Goal: Navigation & Orientation: Understand site structure

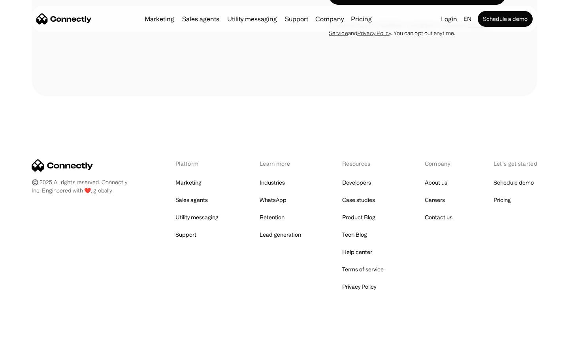
scroll to position [2081, 0]
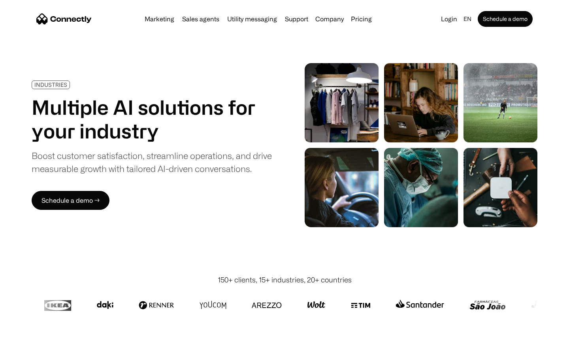
scroll to position [2237, 0]
